Goal: Book appointment/travel/reservation

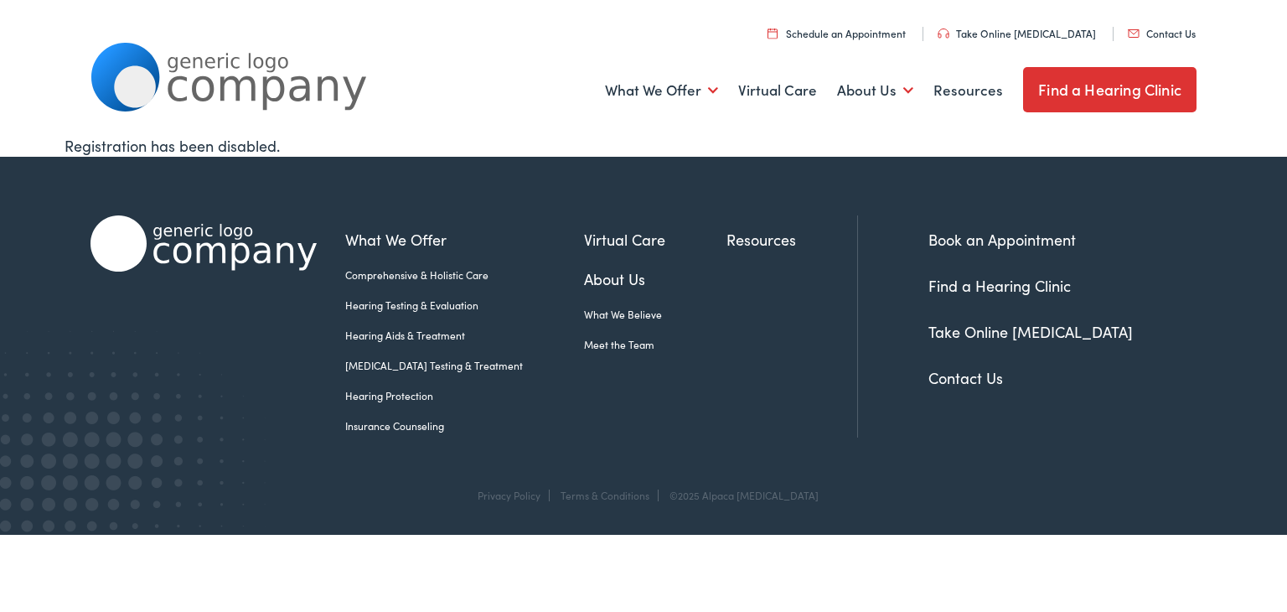
click at [629, 34] on link "Schedule an Appointment" at bounding box center [836, 33] width 138 height 14
click at [1005, 286] on link "Find a Hearing Clinic" at bounding box center [999, 285] width 142 height 21
